Goal: Communication & Community: Answer question/provide support

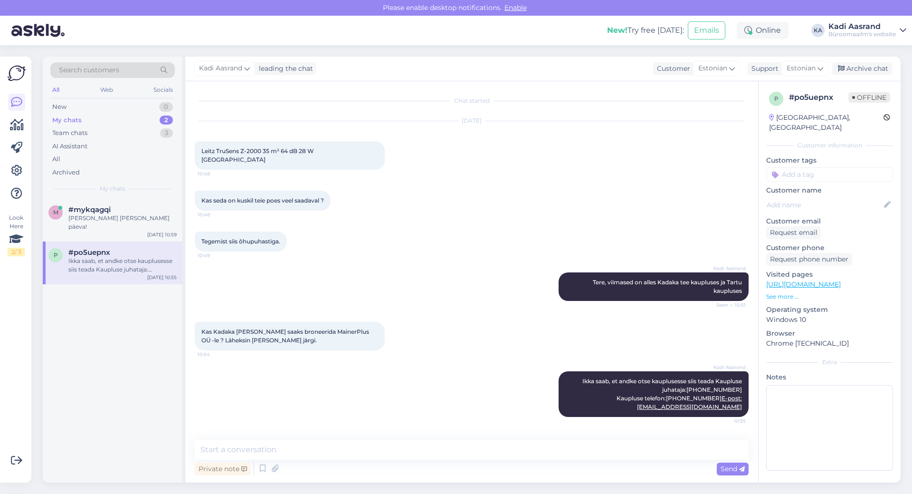
click at [123, 260] on div "Ikka saab, et andke otse kauplusesse siis teada Kaupluse juhataja:[PHONE_NUMBER…" at bounding box center [122, 265] width 108 height 17
click at [116, 208] on div "#mykqagqi" at bounding box center [122, 209] width 108 height 9
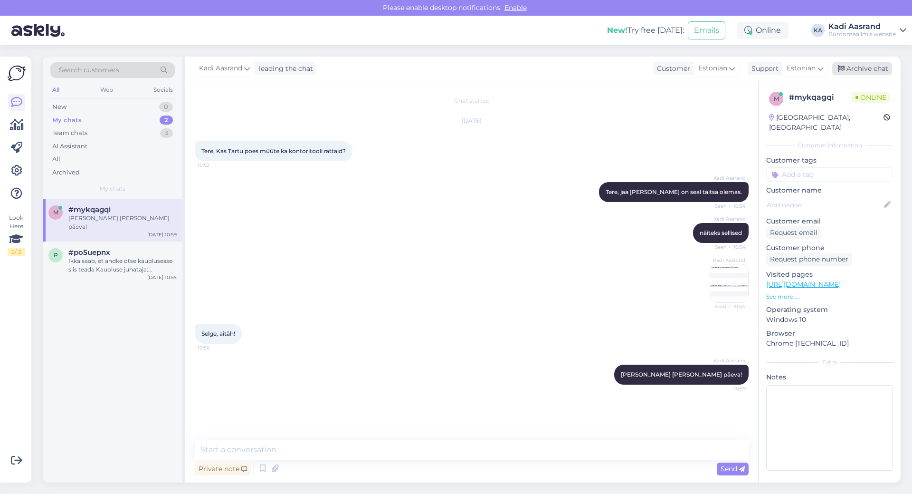
click at [879, 68] on div "Archive chat" at bounding box center [862, 68] width 60 height 13
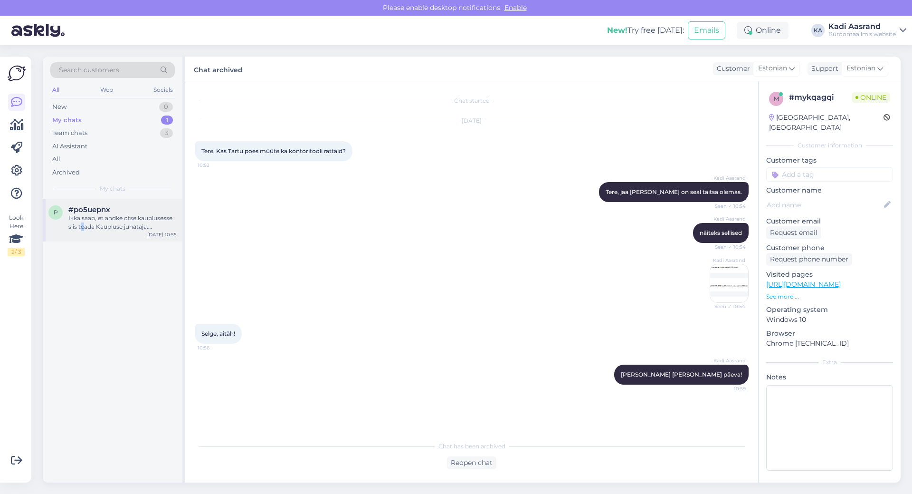
click at [83, 228] on div "Ikka saab, et andke otse kauplusesse siis teada Kaupluse juhataja:[PHONE_NUMBER…" at bounding box center [122, 222] width 108 height 17
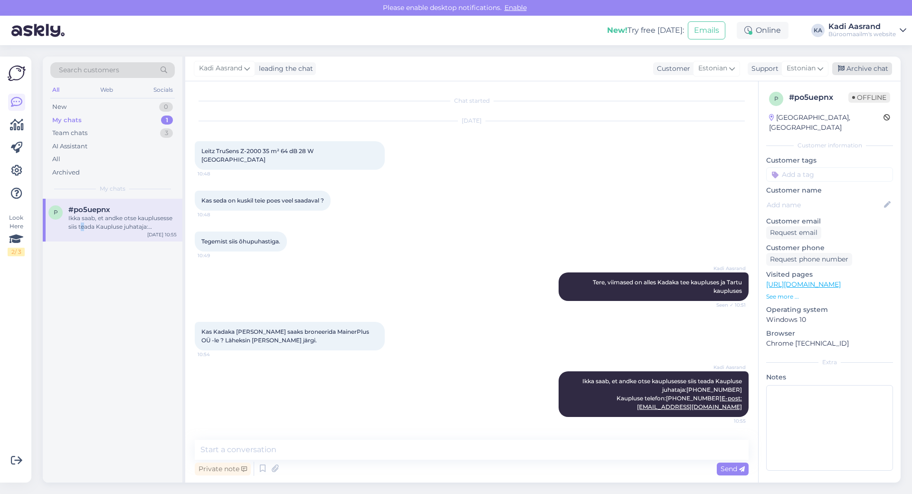
click at [878, 67] on div "Archive chat" at bounding box center [862, 68] width 60 height 13
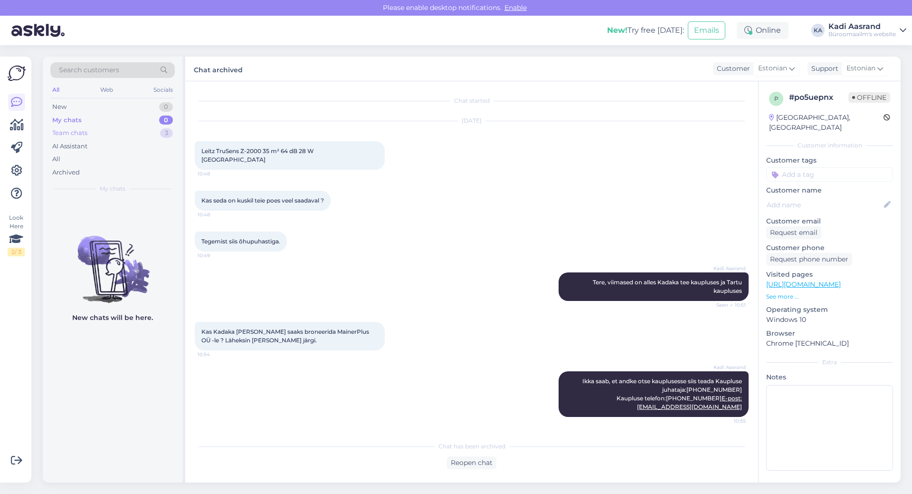
click at [105, 133] on div "Team chats 3" at bounding box center [112, 132] width 124 height 13
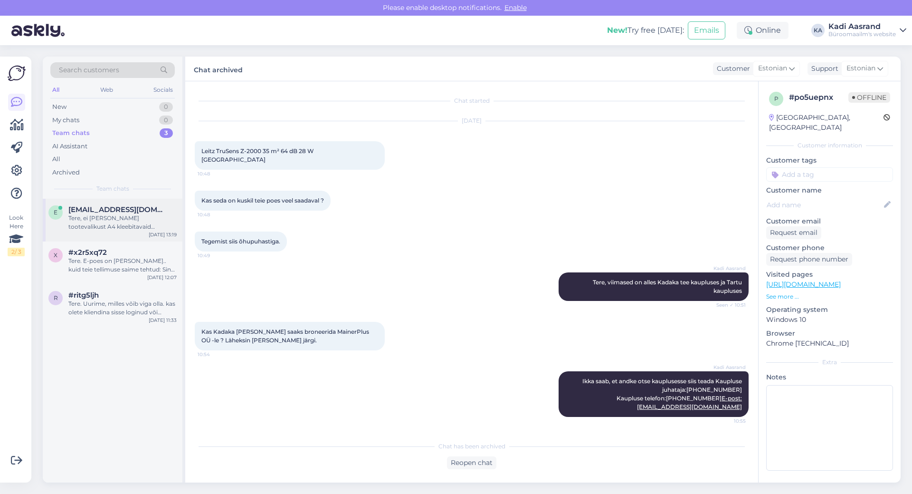
click at [113, 222] on div "Tere, ei [PERSON_NAME] tootevalikust A4 kleebitavaid kiletaskuid, palun saatke …" at bounding box center [122, 222] width 108 height 17
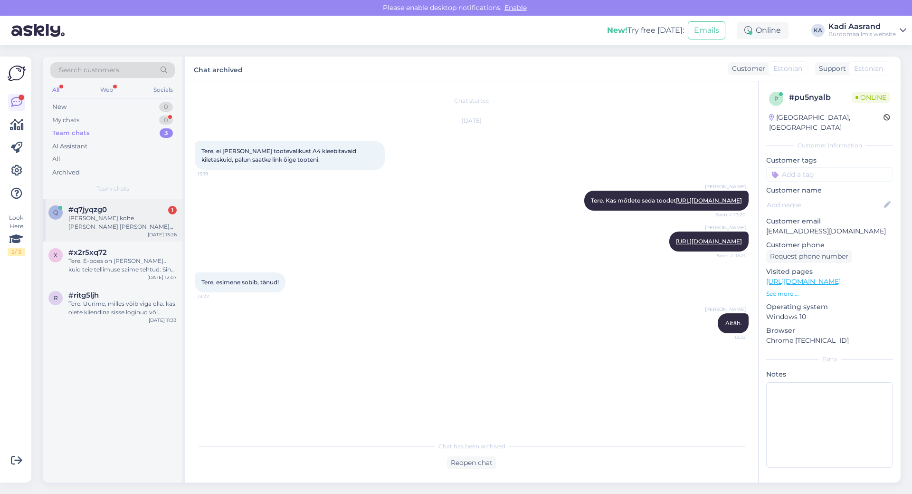
click at [139, 220] on div "[PERSON_NAME] kohe [PERSON_NAME] [PERSON_NAME] aega natuke" at bounding box center [122, 222] width 108 height 17
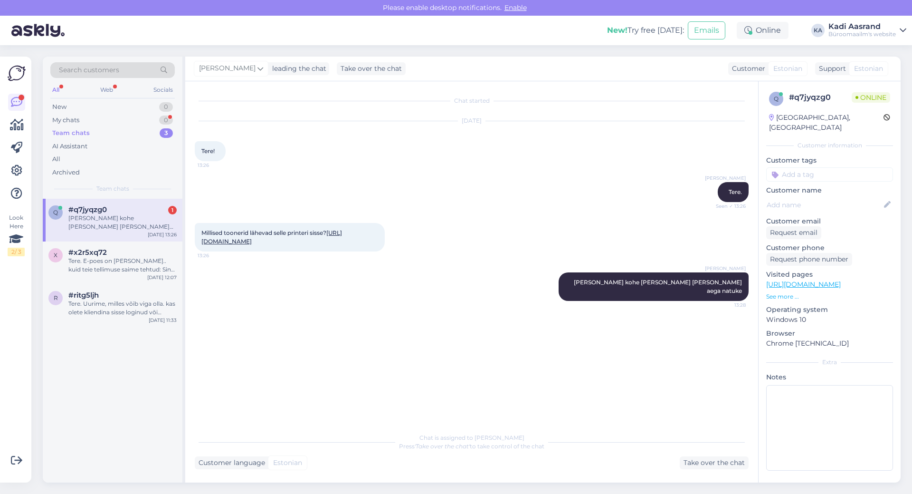
click at [469, 184] on div "[PERSON_NAME] Tere. Seen ✓ 13:26" at bounding box center [472, 191] width 554 height 41
